Goal: Communication & Community: Ask a question

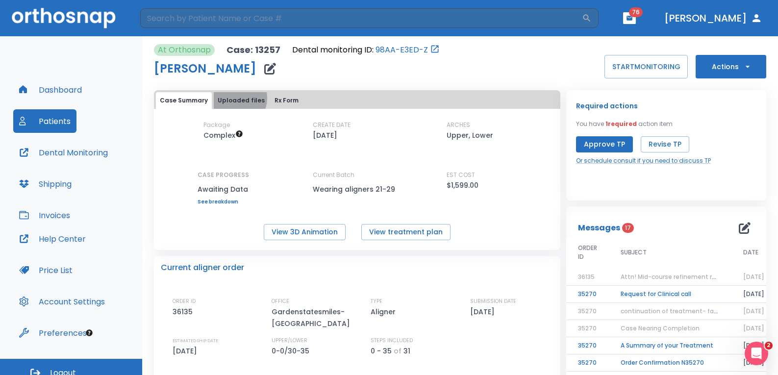
click at [236, 98] on button "Uploaded files" at bounding box center [241, 100] width 55 height 17
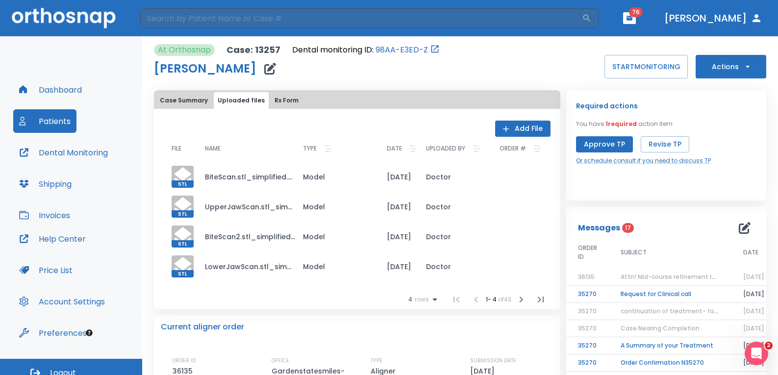
click at [520, 129] on button "Add File" at bounding box center [522, 129] width 55 height 16
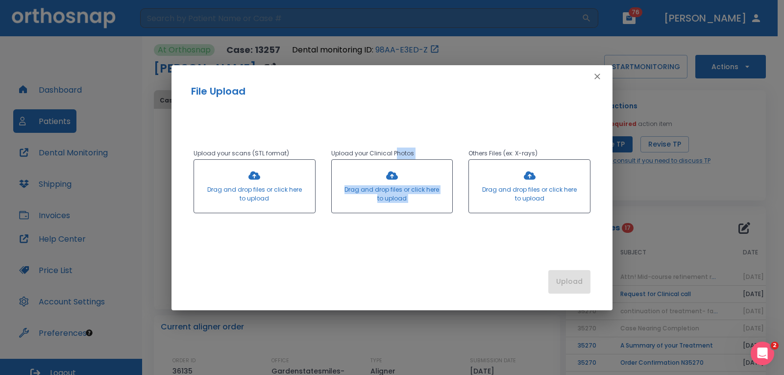
drag, startPoint x: 395, startPoint y: 100, endPoint x: 464, endPoint y: 99, distance: 69.1
click at [464, 99] on div "Upload your scans (STL format) Drag and drop files or click here to upload Uplo…" at bounding box center [392, 179] width 441 height 160
click at [595, 78] on icon "button" at bounding box center [597, 77] width 6 height 6
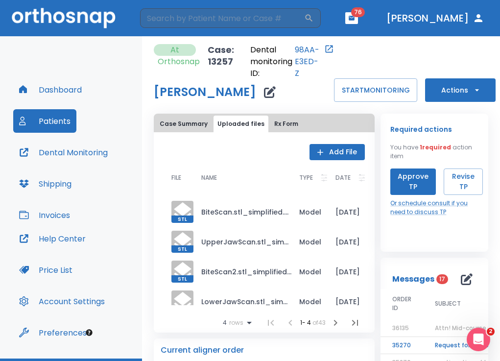
click at [334, 153] on button "Add File" at bounding box center [337, 152] width 55 height 16
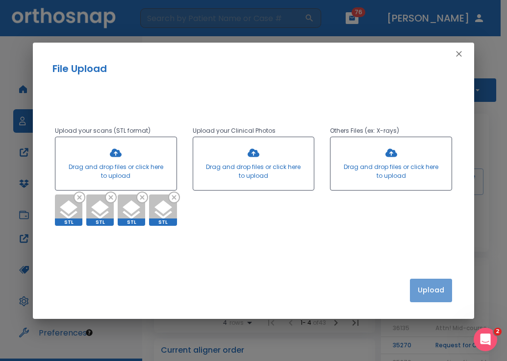
click at [440, 292] on button "Upload" at bounding box center [431, 291] width 42 height 24
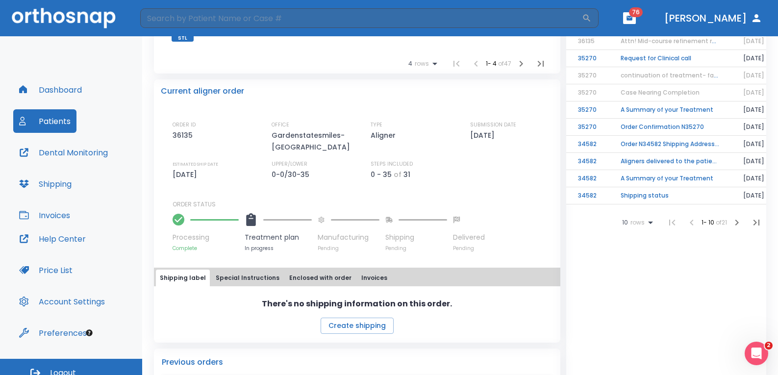
scroll to position [98, 0]
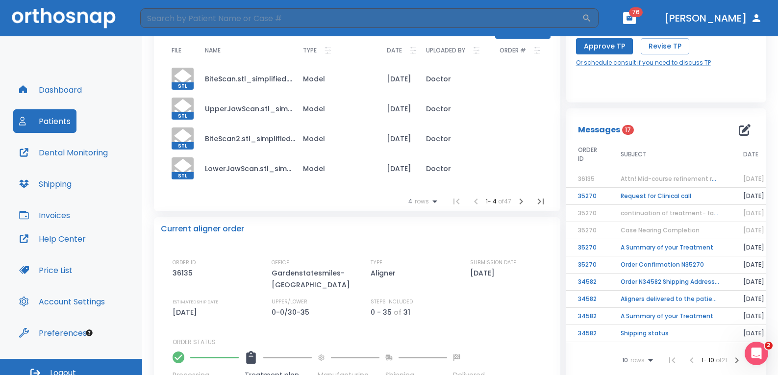
click at [519, 201] on icon "button" at bounding box center [521, 202] width 12 height 12
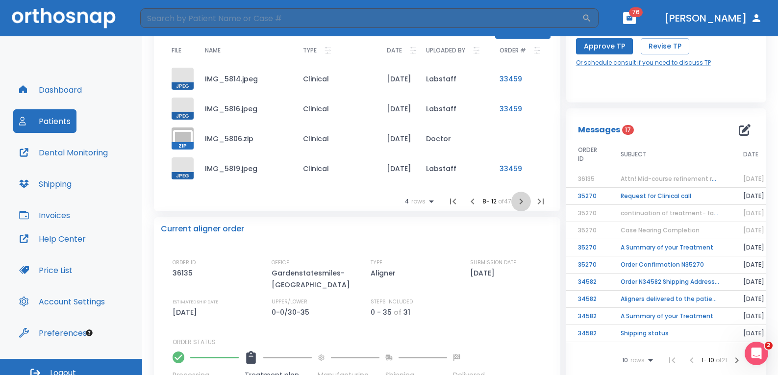
click at [519, 201] on icon "button" at bounding box center [521, 202] width 12 height 12
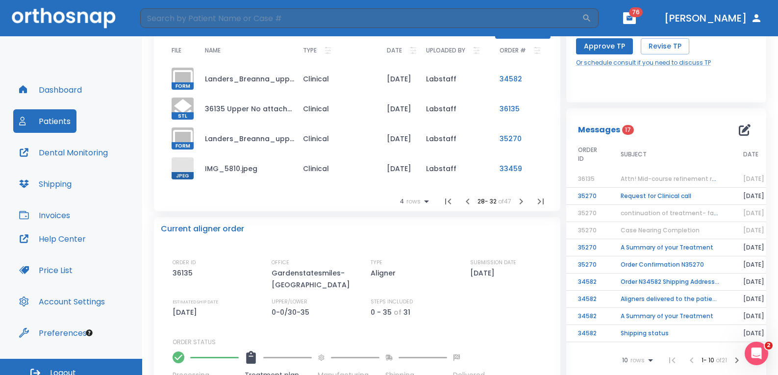
click at [519, 201] on icon "button" at bounding box center [521, 202] width 12 height 12
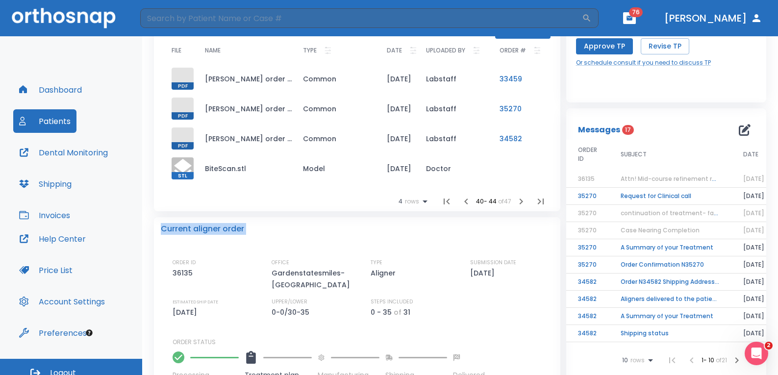
click at [519, 223] on div "Current aligner order" at bounding box center [357, 229] width 393 height 12
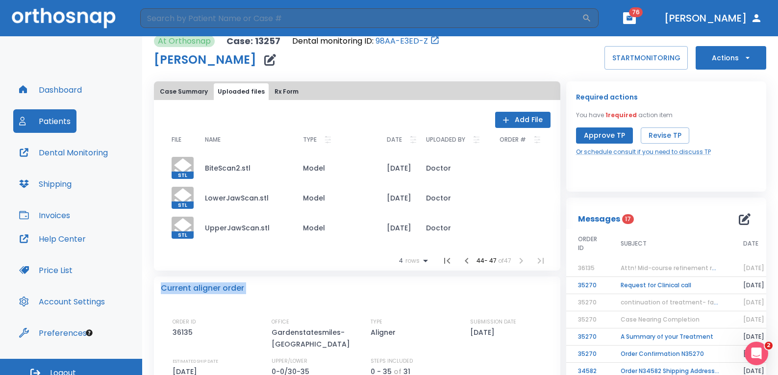
scroll to position [0, 0]
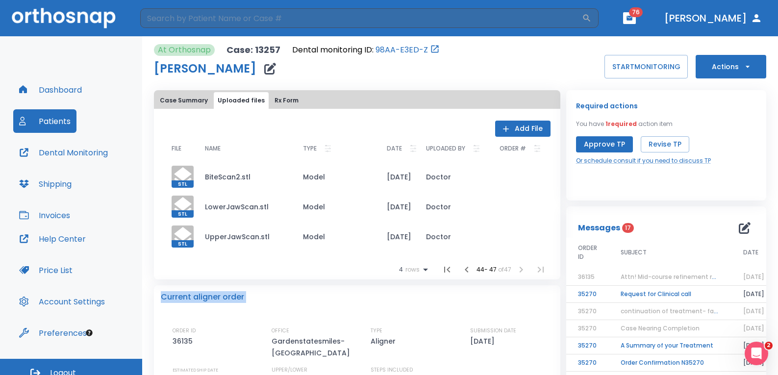
click at [465, 266] on icon "button" at bounding box center [467, 270] width 12 height 12
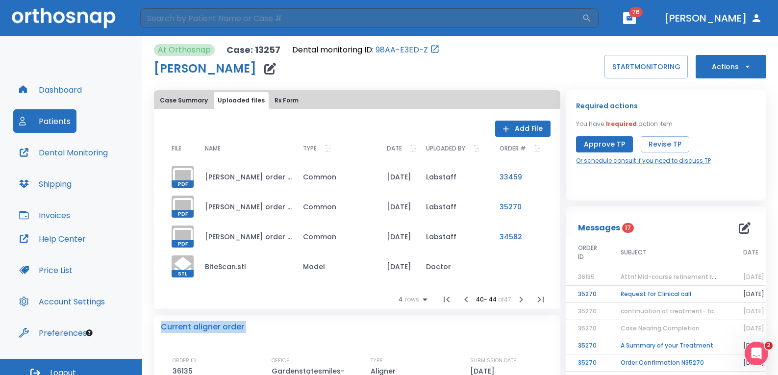
click at [519, 301] on icon "button" at bounding box center [520, 299] width 3 height 6
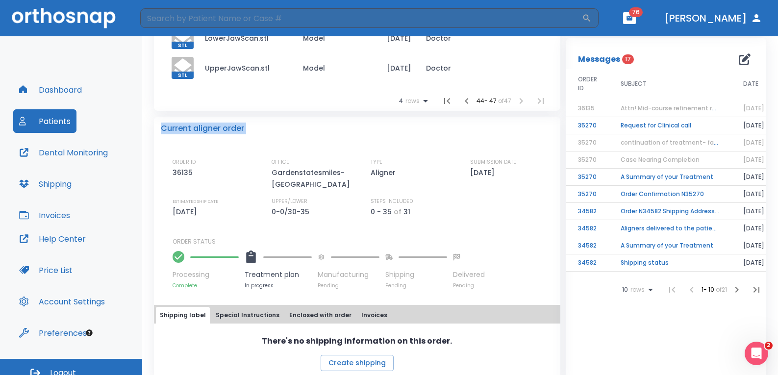
scroll to position [196, 0]
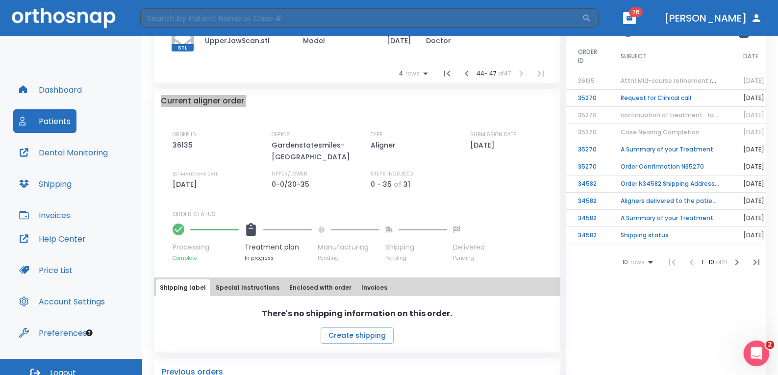
click html
click at [748, 349] on div "Open Intercom Messenger" at bounding box center [755, 352] width 32 height 32
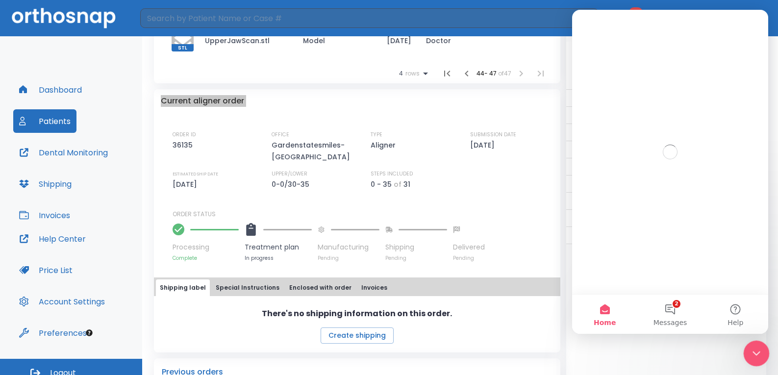
scroll to position [0, 0]
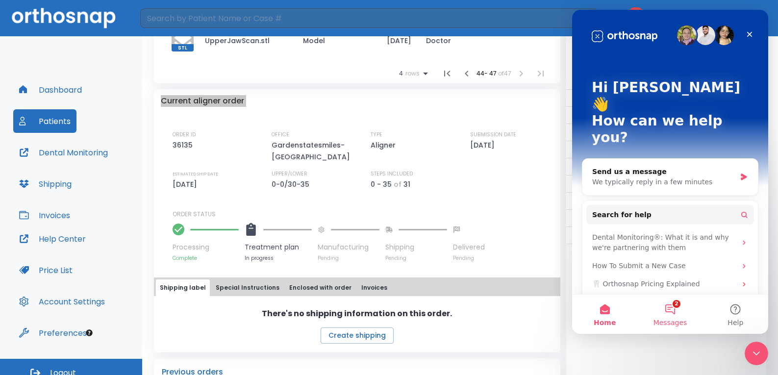
click at [662, 308] on button "2 Messages" at bounding box center [669, 314] width 65 height 39
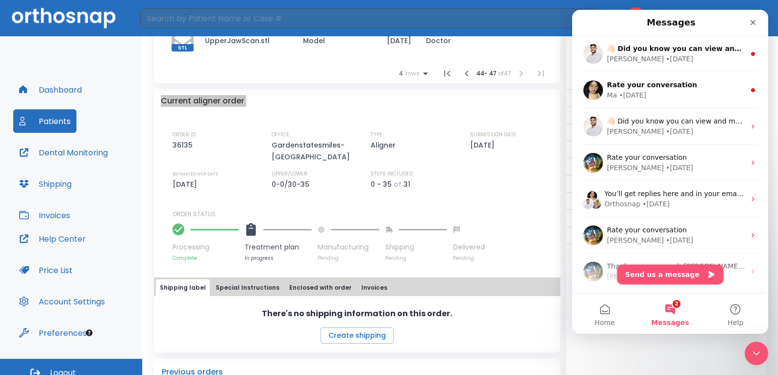
click at [665, 277] on button "Send us a message" at bounding box center [670, 275] width 106 height 20
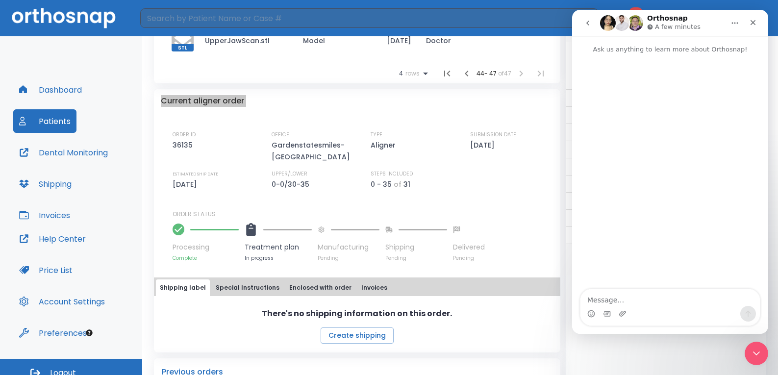
click at [623, 301] on textarea "Message…" at bounding box center [669, 297] width 179 height 17
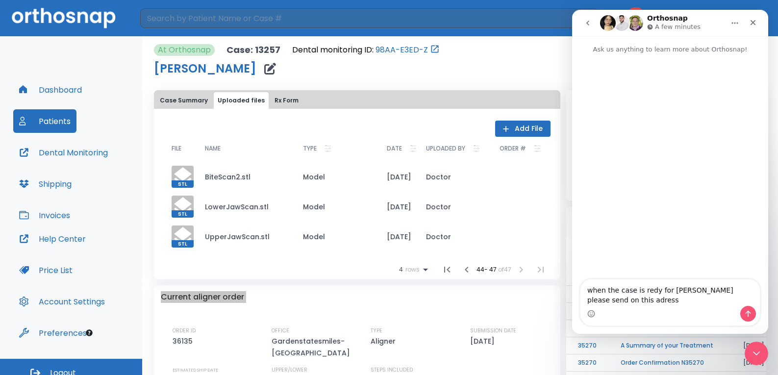
type textarea "when the case is redy for [PERSON_NAME] please send on this adress"
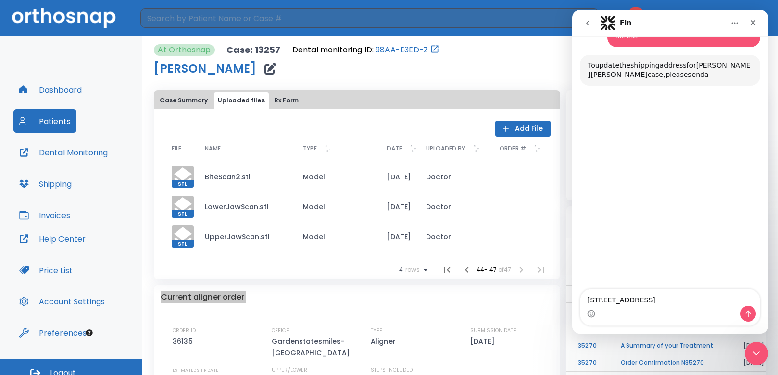
scroll to position [62, 0]
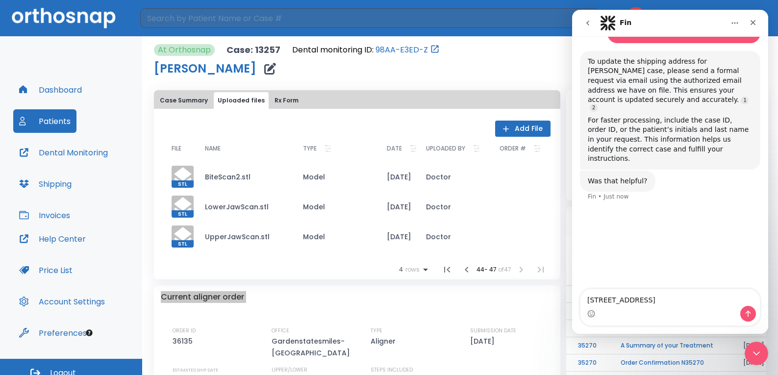
click at [642, 305] on textarea "[STREET_ADDRESS]" at bounding box center [669, 297] width 179 height 17
type textarea "[STREET_ADDRESS]"
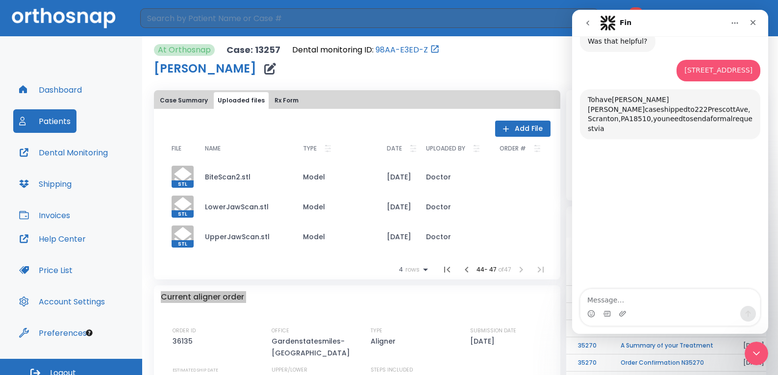
scroll to position [204, 0]
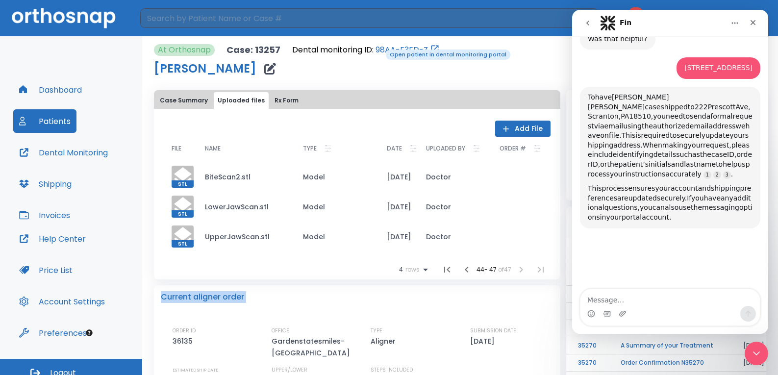
click at [379, 49] on link "98AA-E3ED-Z" at bounding box center [401, 50] width 52 height 12
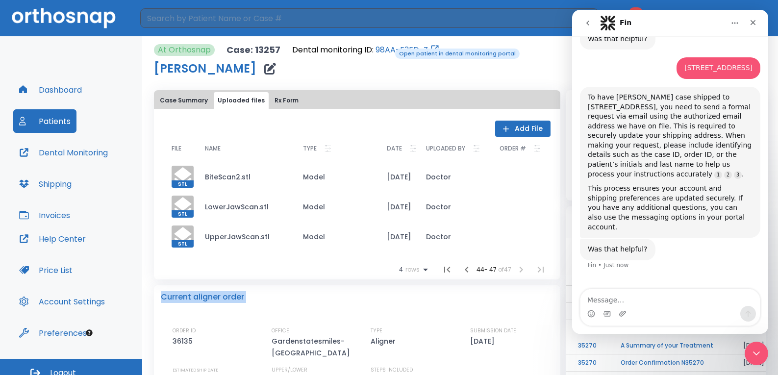
drag, startPoint x: 374, startPoint y: 48, endPoint x: 388, endPoint y: 48, distance: 13.7
drag, startPoint x: 388, startPoint y: 48, endPoint x: 370, endPoint y: 39, distance: 20.2
click at [370, 76] on div "[PERSON_NAME]" at bounding box center [297, 69] width 286 height 20
click at [608, 288] on div "Ask us anything to learn more about Orthosnap! when the case is redy for [PERSO…" at bounding box center [670, 184] width 196 height 297
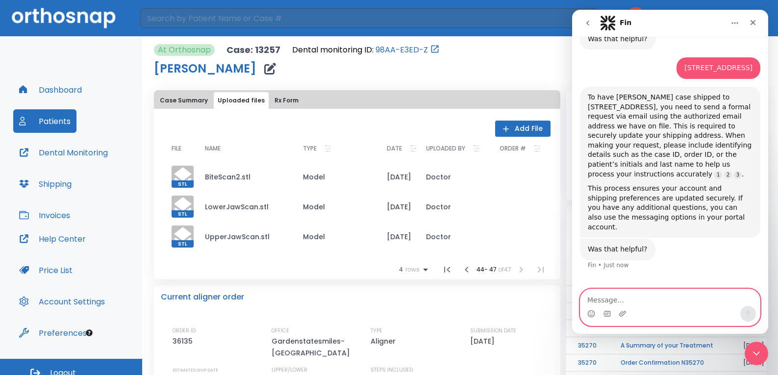
click at [619, 296] on textarea "Message…" at bounding box center [669, 297] width 179 height 17
click at [618, 304] on textarea "Message…" at bounding box center [669, 297] width 179 height 17
type textarea "1"
type textarea "case id :- 13257"
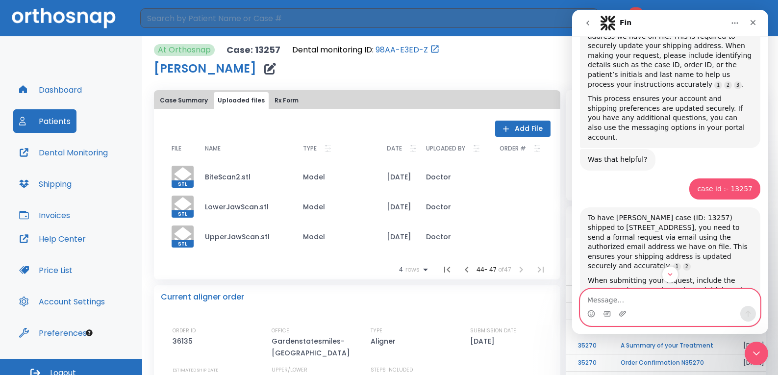
scroll to position [378, 0]
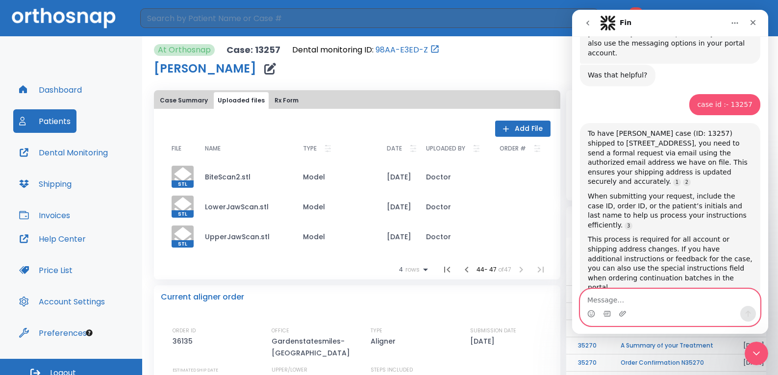
click at [631, 297] on textarea "Message…" at bounding box center [669, 297] width 179 height 17
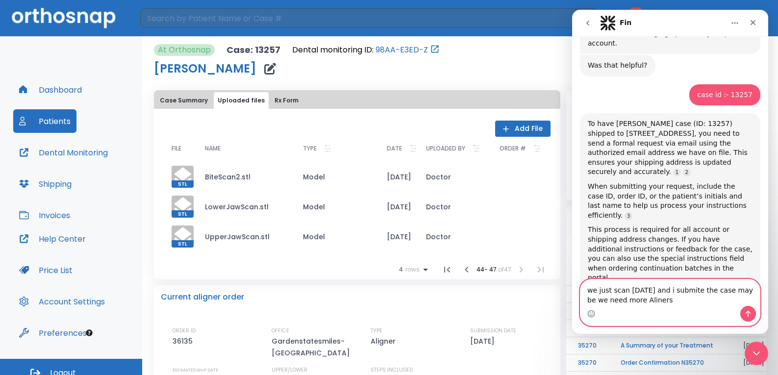
click at [635, 300] on textarea "we just scan [DATE] and i submite the case may be we need more Aliners" at bounding box center [669, 292] width 179 height 26
click at [649, 298] on textarea "we just scan [DATE] and i submite the case may be we need more Aliners" at bounding box center [669, 292] width 179 height 26
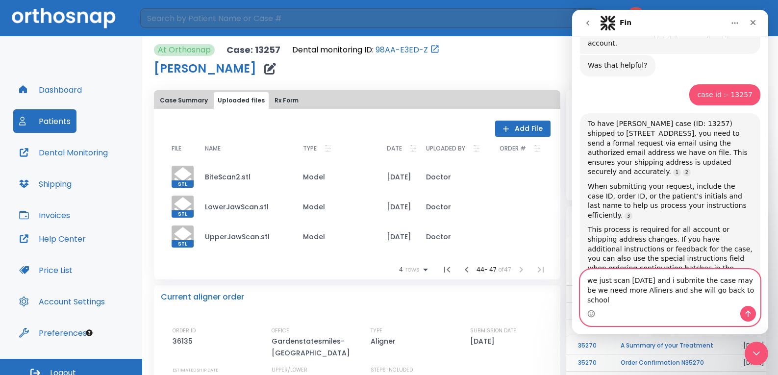
type textarea "we just scan [DATE] and i submite the case may be we need more Aliners and she …"
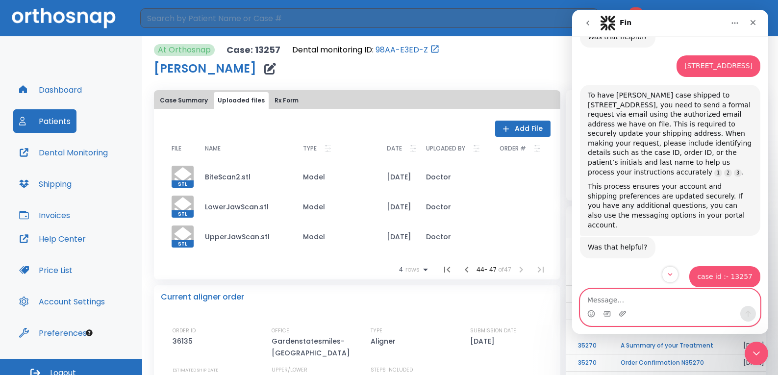
scroll to position [0, 0]
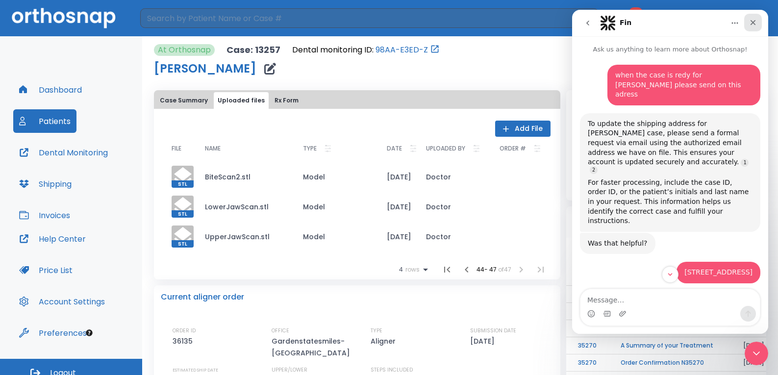
click at [757, 22] on div "Close" at bounding box center [753, 23] width 18 height 18
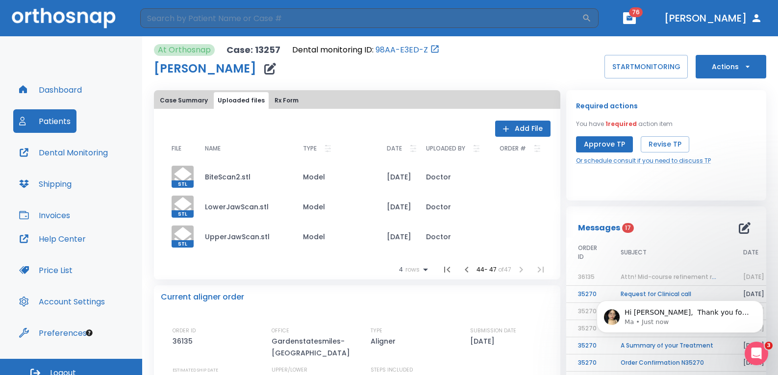
scroll to position [798, 0]
